Goal: Transaction & Acquisition: Purchase product/service

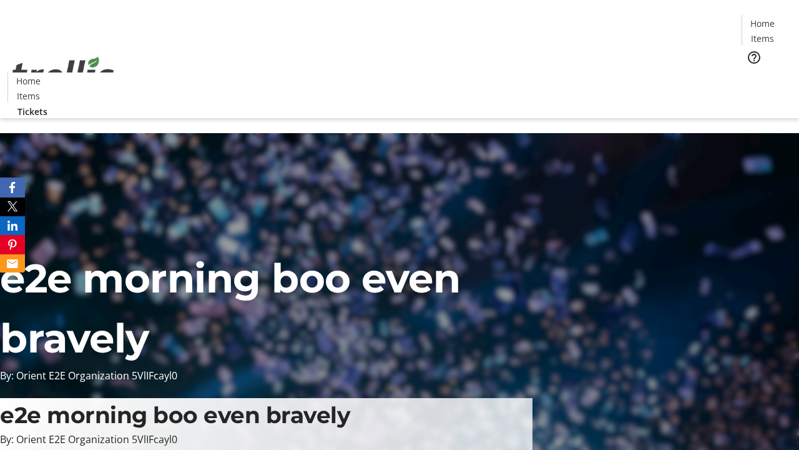
click at [752, 72] on span "Tickets" at bounding box center [767, 78] width 30 height 13
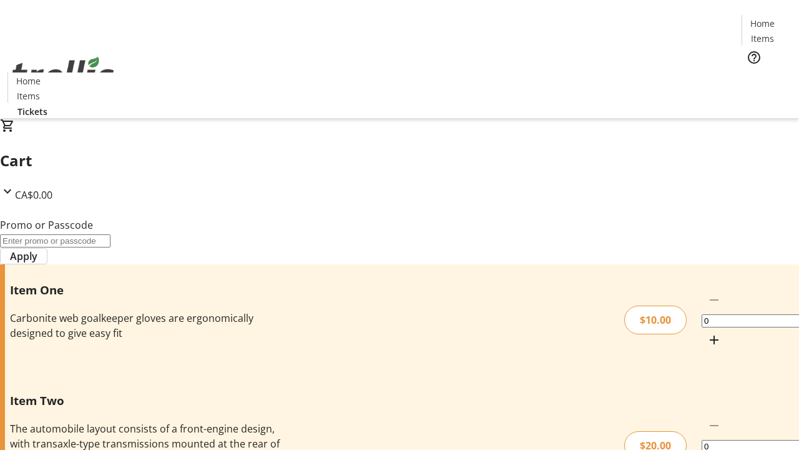
click at [707, 332] on mat-icon "Increment by one" at bounding box center [714, 339] width 15 height 15
type input "1"
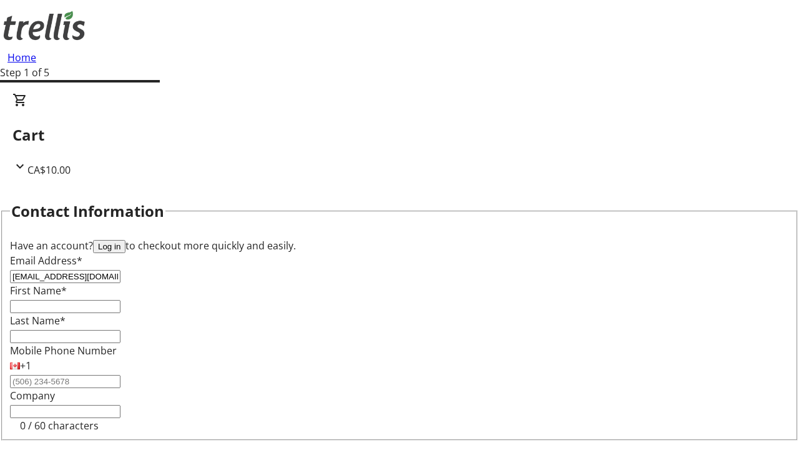
type input "[EMAIL_ADDRESS][DOMAIN_NAME]"
type input "Karelle"
type input "[PERSON_NAME]"
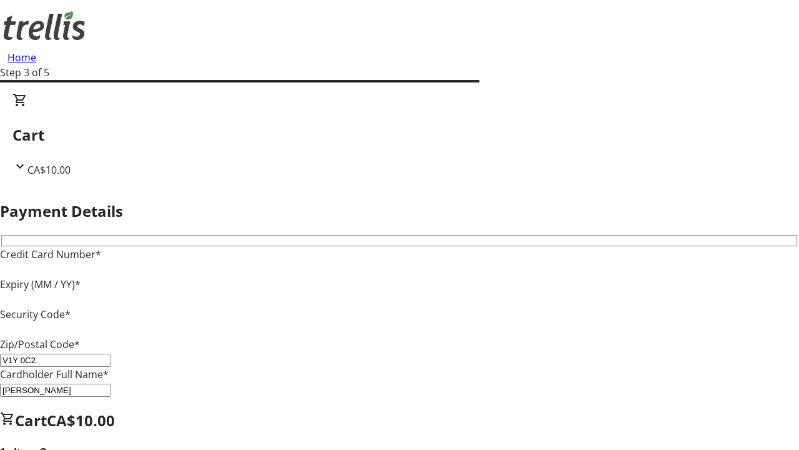
type input "V1Y 0C2"
